Goal: Task Accomplishment & Management: Use online tool/utility

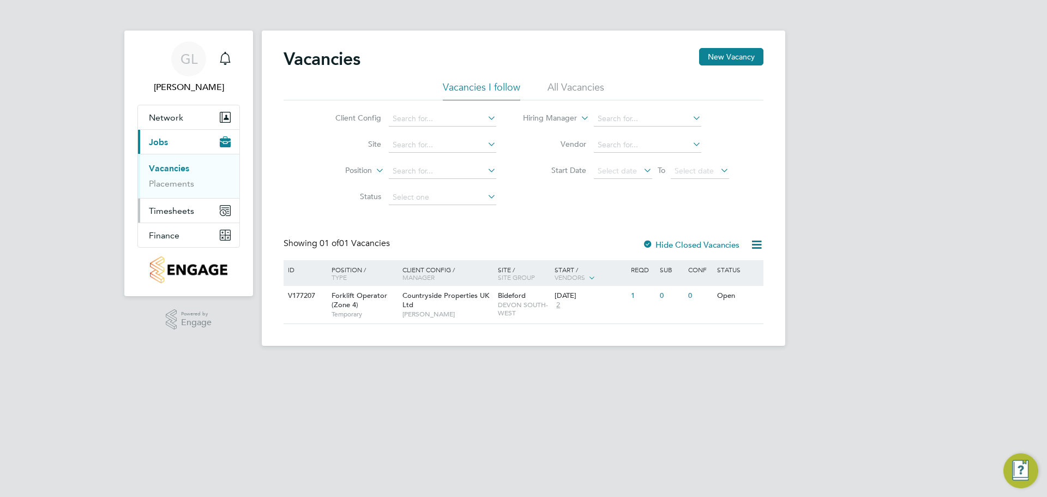
drag, startPoint x: 159, startPoint y: 210, endPoint x: 179, endPoint y: 247, distance: 42.2
click at [159, 210] on span "Timesheets" at bounding box center [171, 210] width 45 height 10
click at [163, 212] on span "Timesheets" at bounding box center [171, 210] width 45 height 10
click at [189, 208] on span "Timesheets" at bounding box center [171, 210] width 45 height 10
click at [177, 195] on link "Timesheets" at bounding box center [171, 193] width 45 height 10
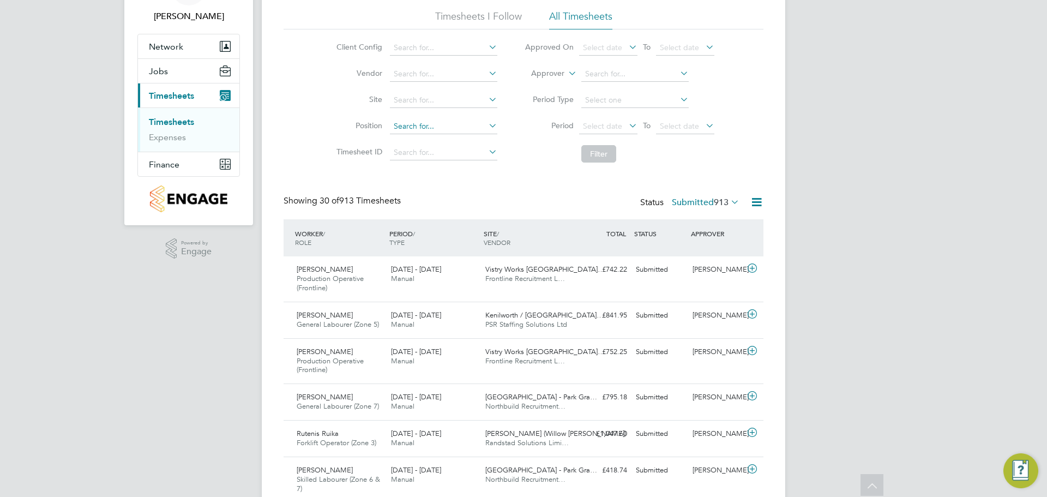
scroll to position [55, 0]
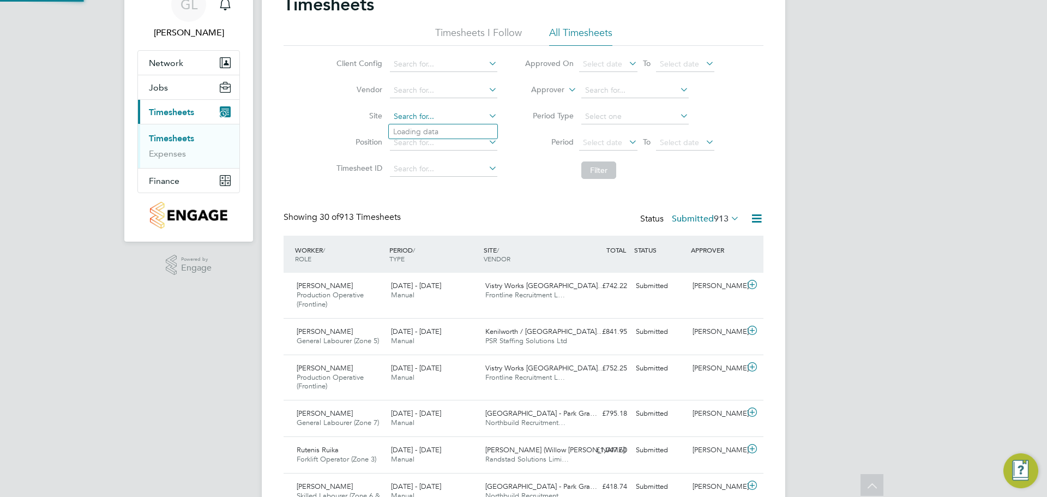
click at [420, 116] on input at bounding box center [443, 116] width 107 height 15
click at [420, 124] on li "Bideford" at bounding box center [451, 131] width 124 height 15
type input "Bideford"
click at [606, 170] on button "Filter" at bounding box center [598, 169] width 35 height 17
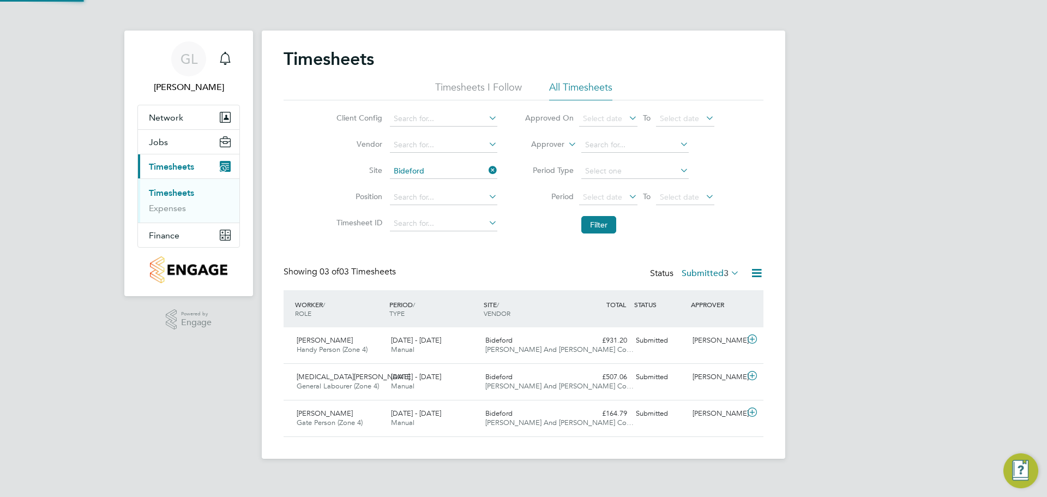
scroll to position [5, 5]
click at [754, 336] on icon at bounding box center [752, 339] width 14 height 9
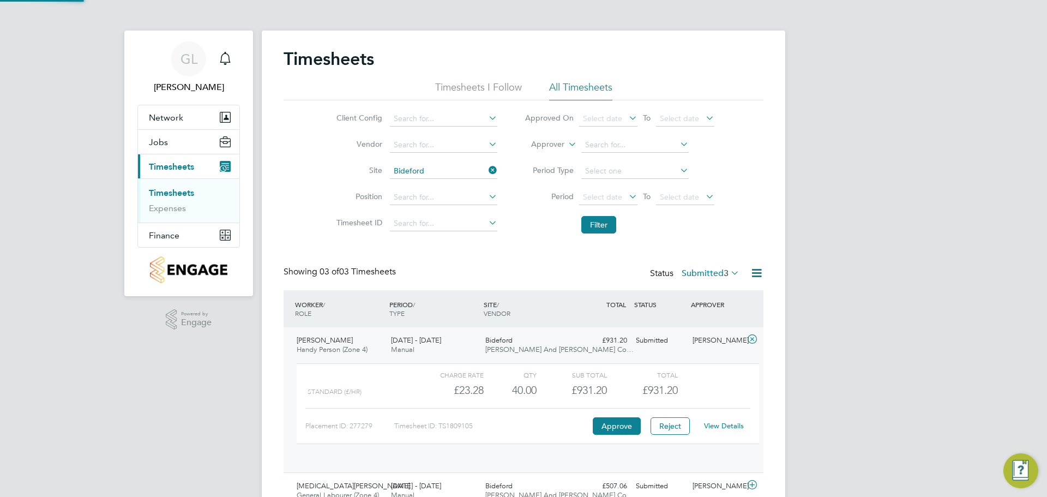
scroll to position [19, 106]
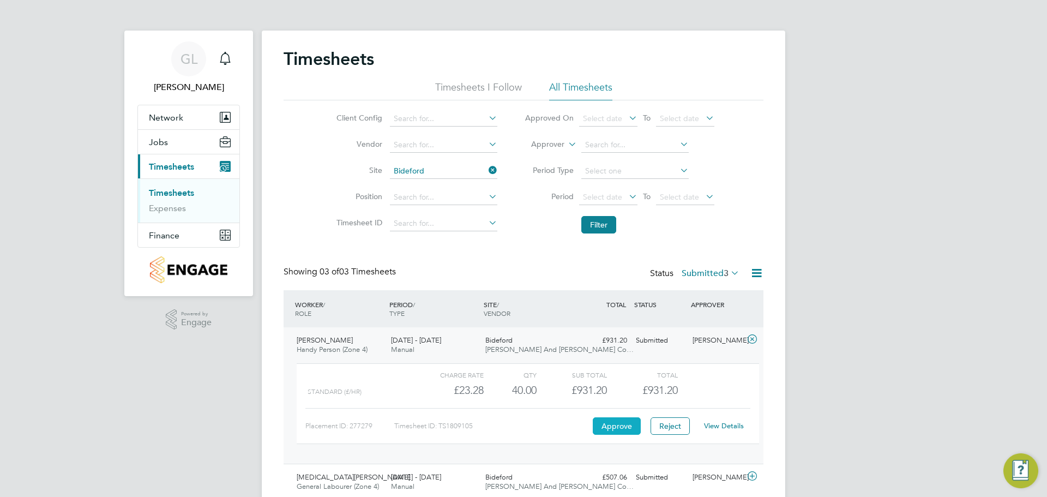
click at [627, 428] on button "Approve" at bounding box center [616, 425] width 48 height 17
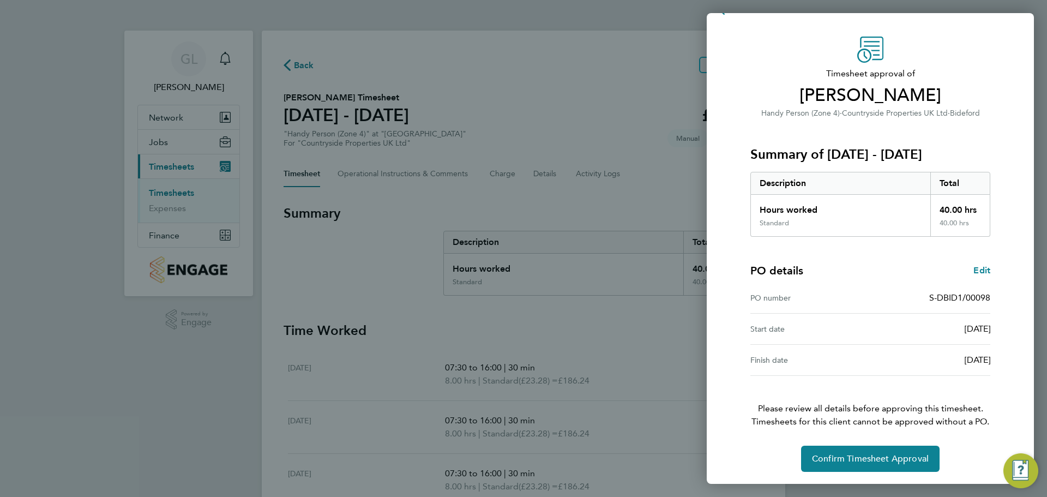
scroll to position [26, 0]
click at [857, 455] on span "Confirm Timesheet Approval" at bounding box center [870, 457] width 117 height 11
